Goal: Register for event/course

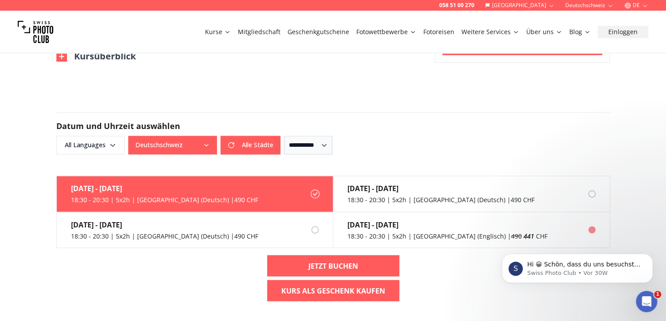
scroll to position [796, 0]
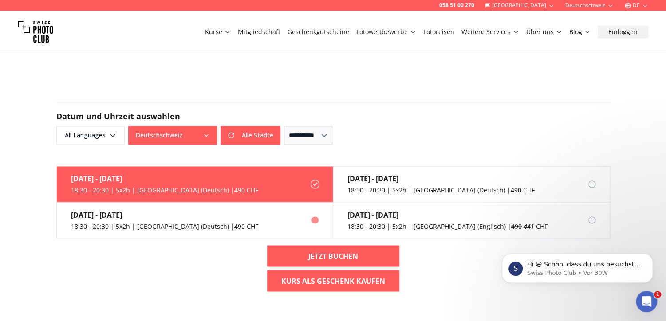
click at [108, 221] on div "[DATE] - [DATE] 18:30 - 20:30 | 5x2h | [GEOGRAPHIC_DATA] (Deutsch) | 490 CHF" at bounding box center [157, 219] width 201 height 35
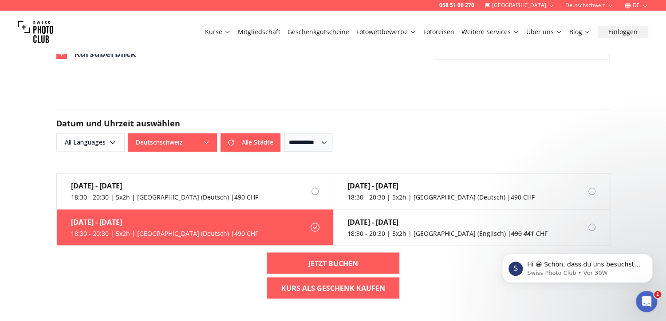
scroll to position [788, 0]
click at [314, 232] on label "[DATE] - [DATE] 18:30 - 20:30 | 5x2h | [GEOGRAPHIC_DATA] (Deutsch) | 490 CHF" at bounding box center [195, 228] width 276 height 36
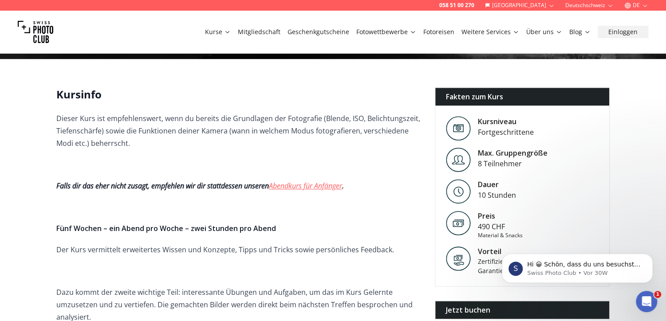
scroll to position [203, 0]
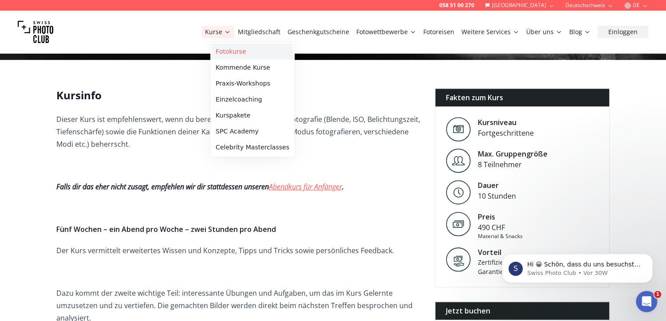
click at [229, 53] on link "Fotokurse" at bounding box center [252, 51] width 81 height 16
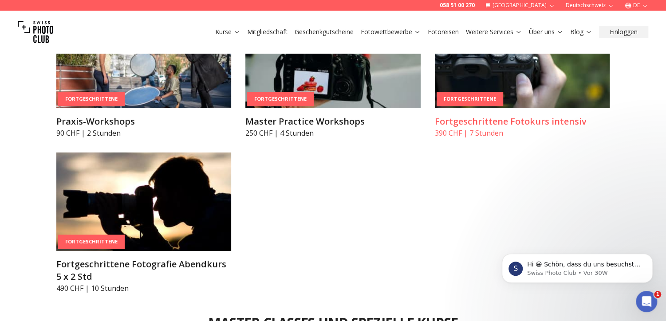
scroll to position [1550, 0]
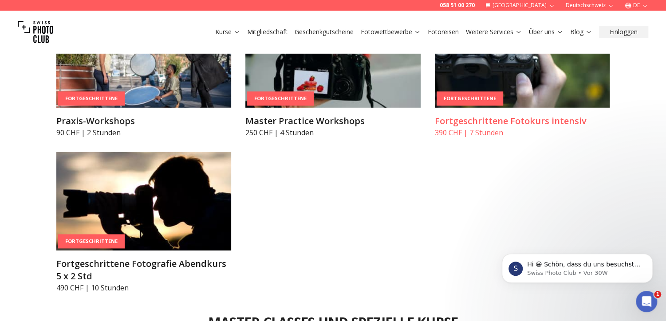
click at [484, 121] on h3 "Fortgeschrittene Fotokurs intensiv" at bounding box center [522, 121] width 175 height 12
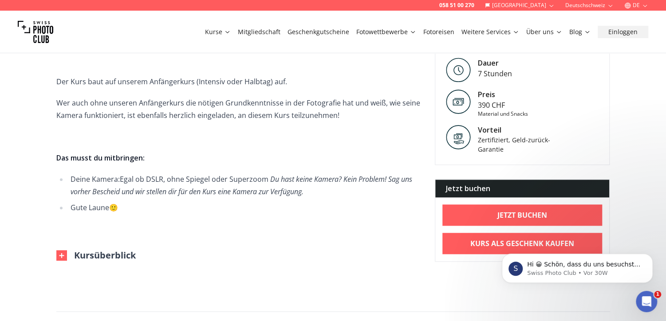
scroll to position [443, 0]
click at [114, 256] on button "Kursüberblick" at bounding box center [95, 255] width 79 height 12
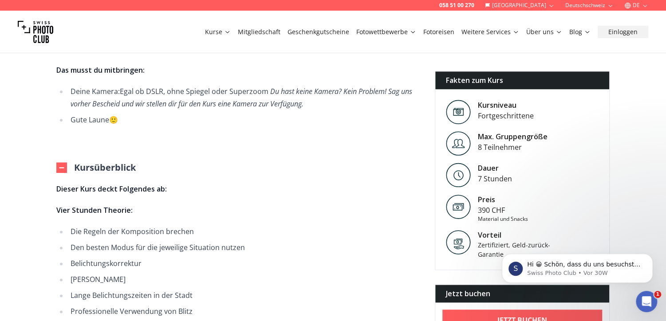
scroll to position [513, 0]
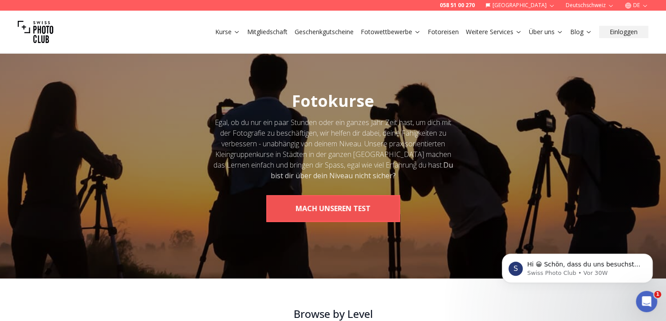
scroll to position [6, 0]
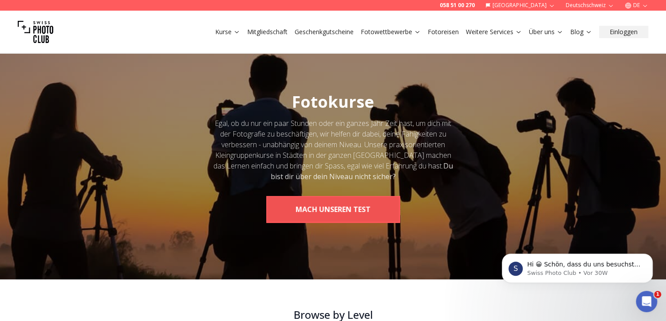
click at [315, 209] on button "MACH UNSEREN TEST" at bounding box center [333, 209] width 134 height 27
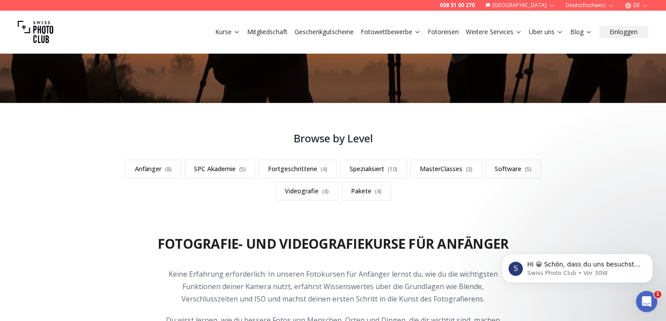
scroll to position [183, 0]
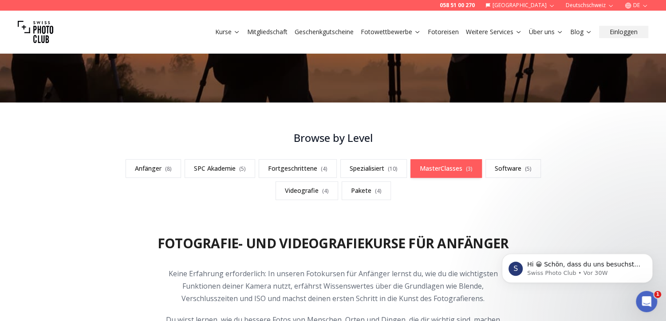
click at [448, 174] on link "MasterClasses ( 3 )" at bounding box center [445, 168] width 71 height 19
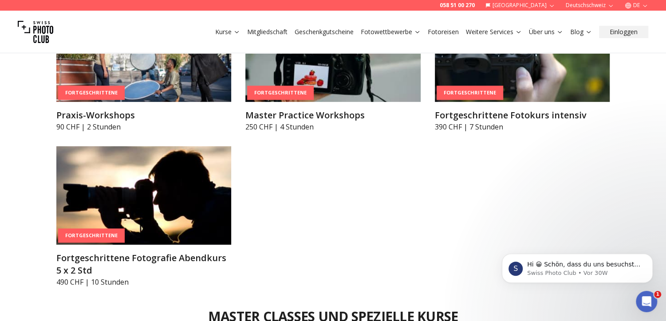
scroll to position [1555, 0]
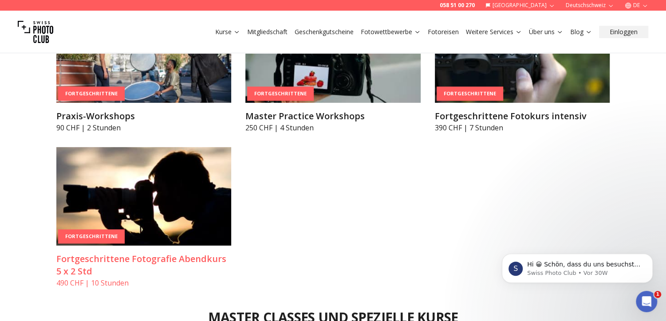
click at [101, 210] on img at bounding box center [143, 196] width 175 height 98
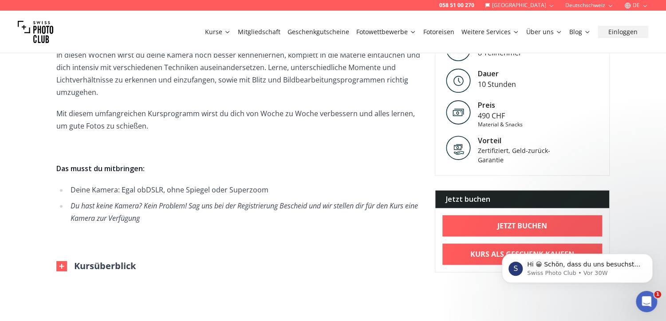
scroll to position [576, 0]
click at [91, 266] on button "Kursüberblick" at bounding box center [95, 266] width 79 height 12
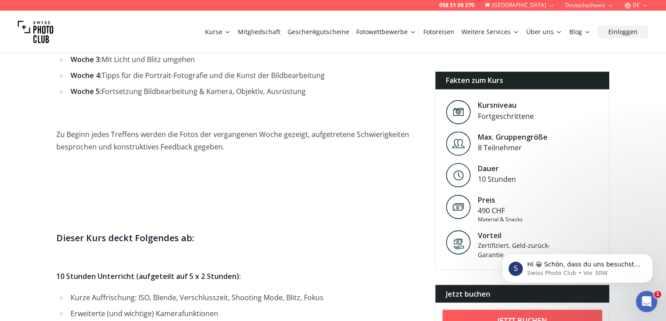
scroll to position [880, 0]
